Goal: Information Seeking & Learning: Learn about a topic

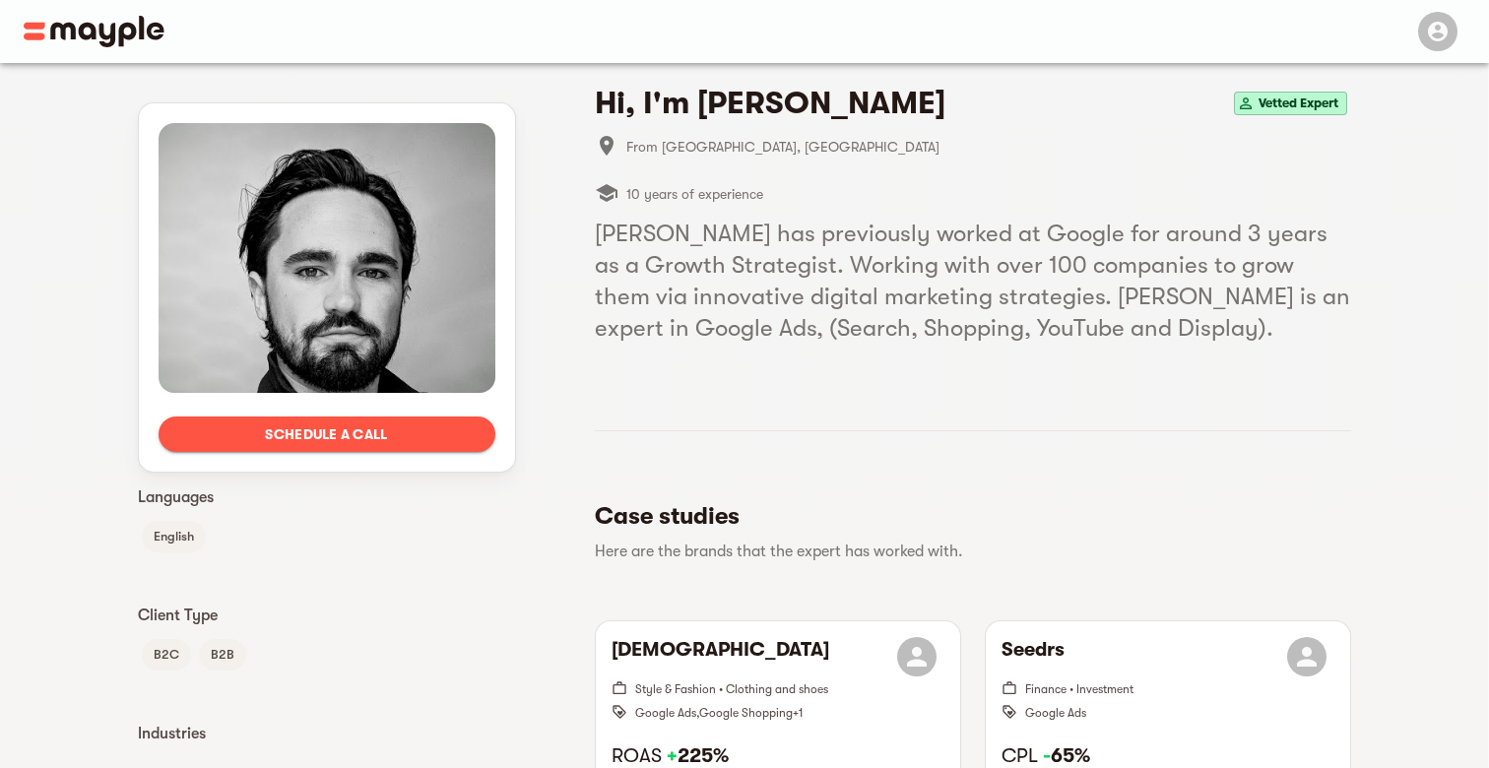
scroll to position [3, 0]
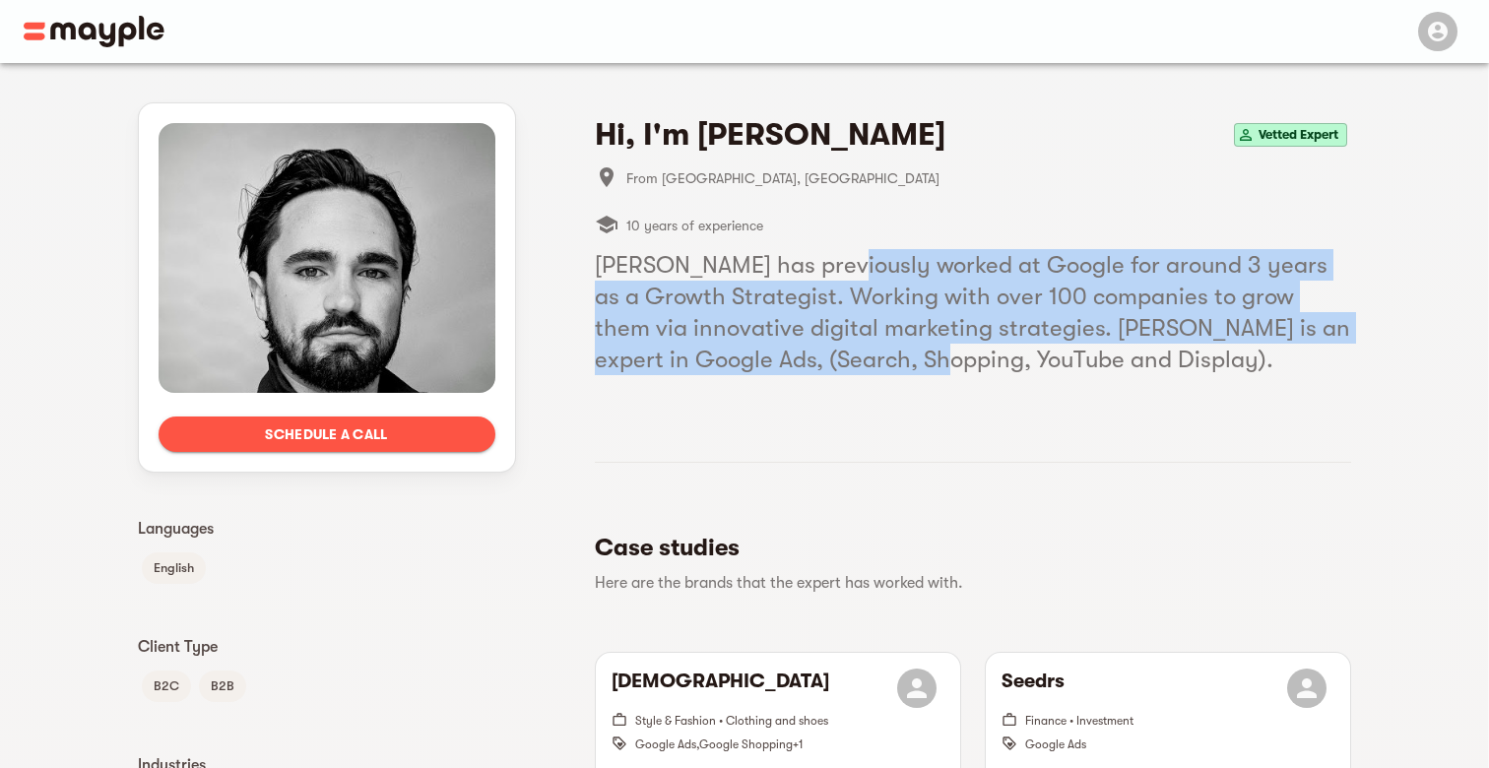
drag, startPoint x: 835, startPoint y: 257, endPoint x: 926, endPoint y: 347, distance: 127.5
click at [926, 347] on h5 "[PERSON_NAME] has previously worked at Google for around 3 years as a Growth St…" at bounding box center [973, 312] width 757 height 126
drag, startPoint x: 926, startPoint y: 258, endPoint x: 930, endPoint y: 359, distance: 100.6
click at [930, 359] on h5 "[PERSON_NAME] has previously worked at Google for around 3 years as a Growth St…" at bounding box center [973, 312] width 757 height 126
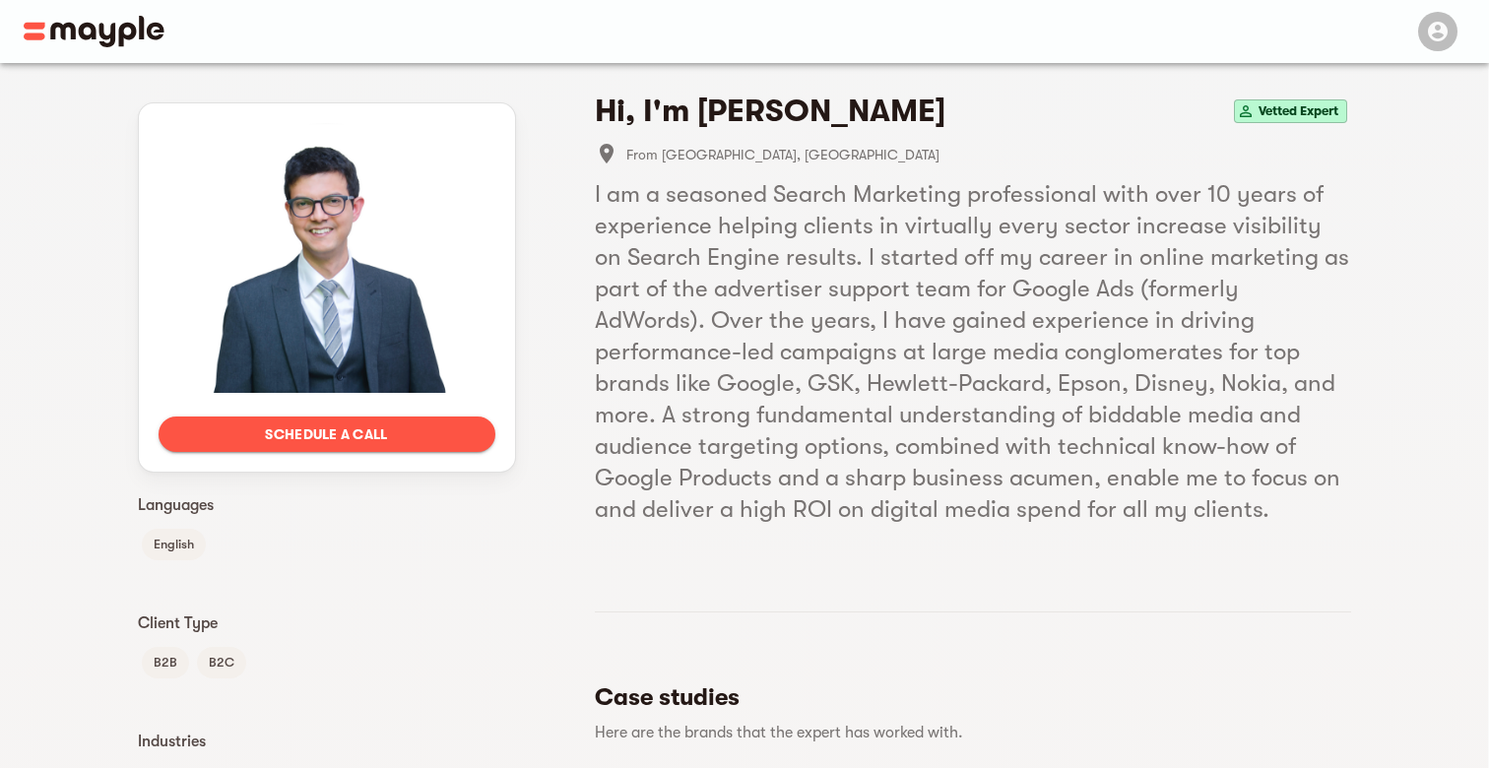
scroll to position [75, 0]
